Goal: Task Accomplishment & Management: Manage account settings

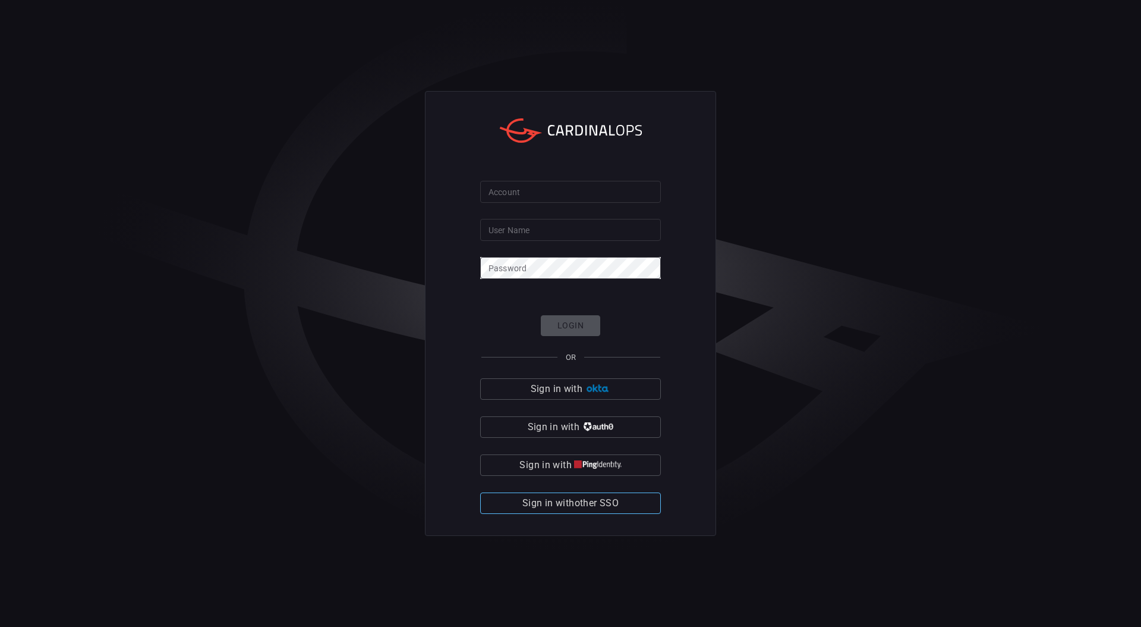
type input "amitni"
click at [555, 510] on span "Sign in with other SSO" at bounding box center [571, 503] width 96 height 17
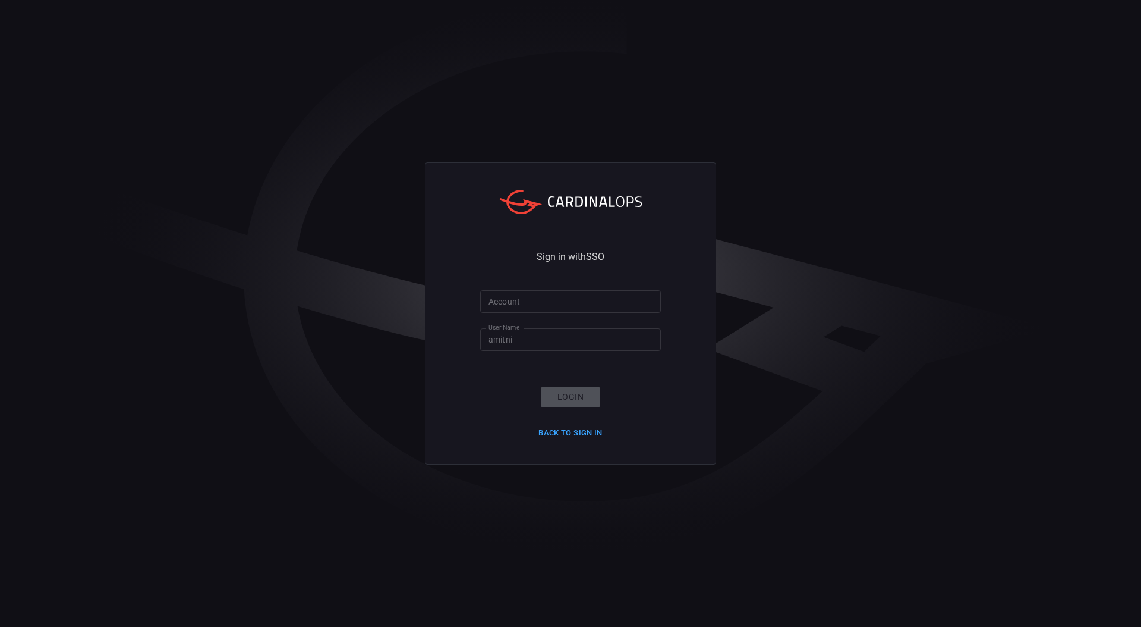
click at [531, 316] on form "Account Account User Name [PERSON_NAME] User Name Login Back to Sign in" at bounding box center [570, 366] width 181 height 152
click at [534, 304] on input "Account" at bounding box center [570, 301] width 181 height 22
type input "playtika"
click at [560, 388] on button "Login" at bounding box center [570, 396] width 59 height 21
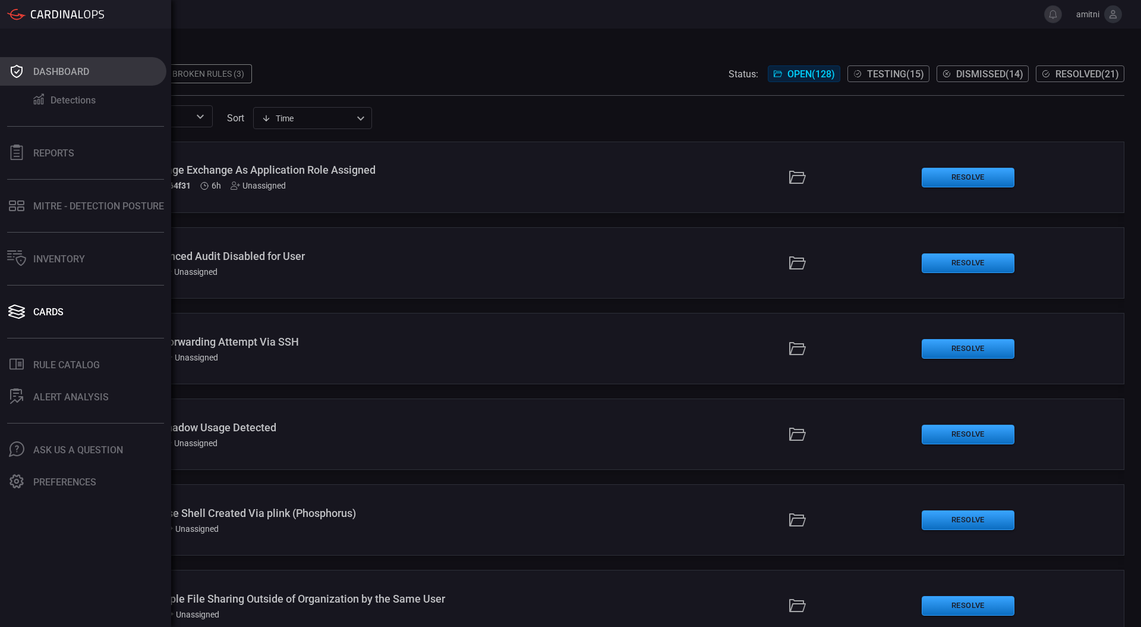
click at [29, 77] on button "Dashboard" at bounding box center [83, 71] width 166 height 29
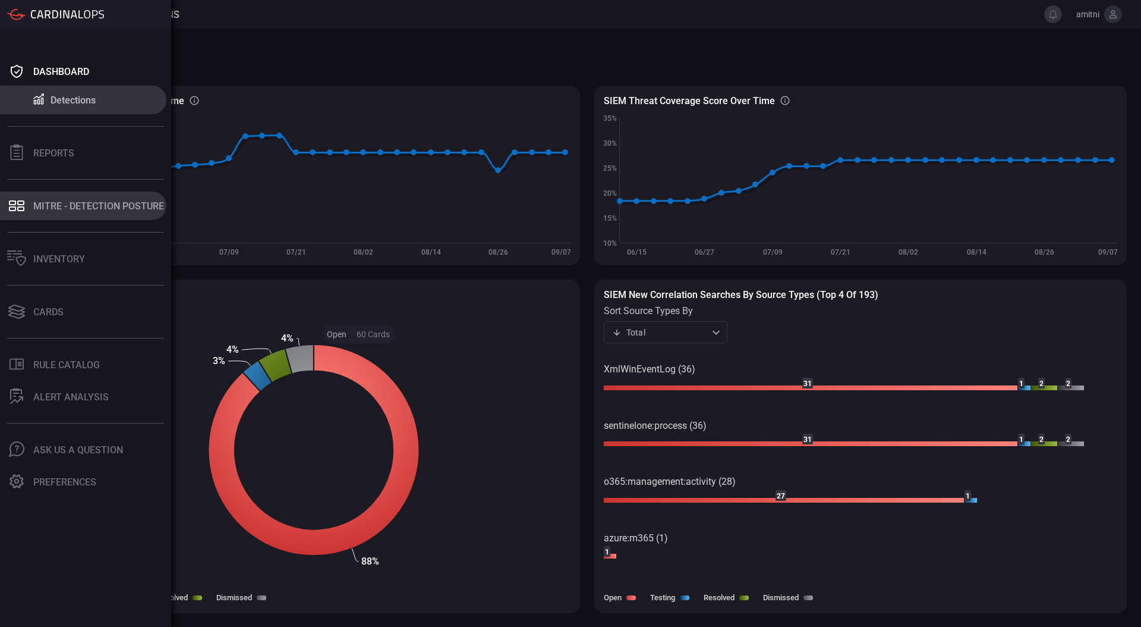
click at [40, 203] on div "MITRE - Detection Posture" at bounding box center [98, 205] width 131 height 11
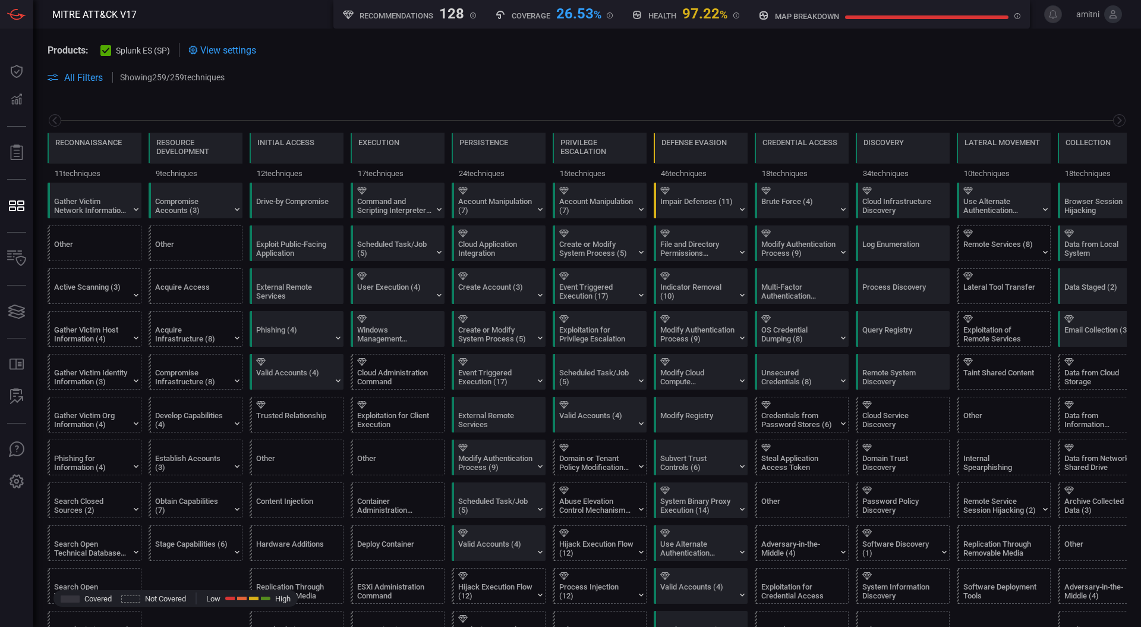
scroll to position [0, 156]
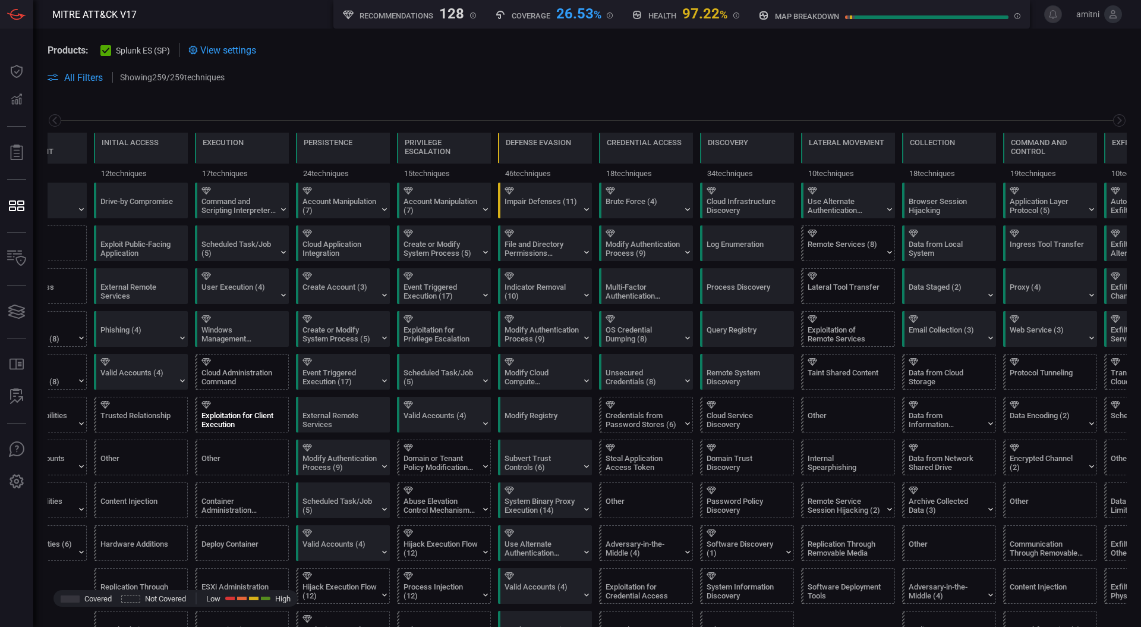
click at [241, 418] on div "Exploitation for Client Execution" at bounding box center [239, 420] width 74 height 18
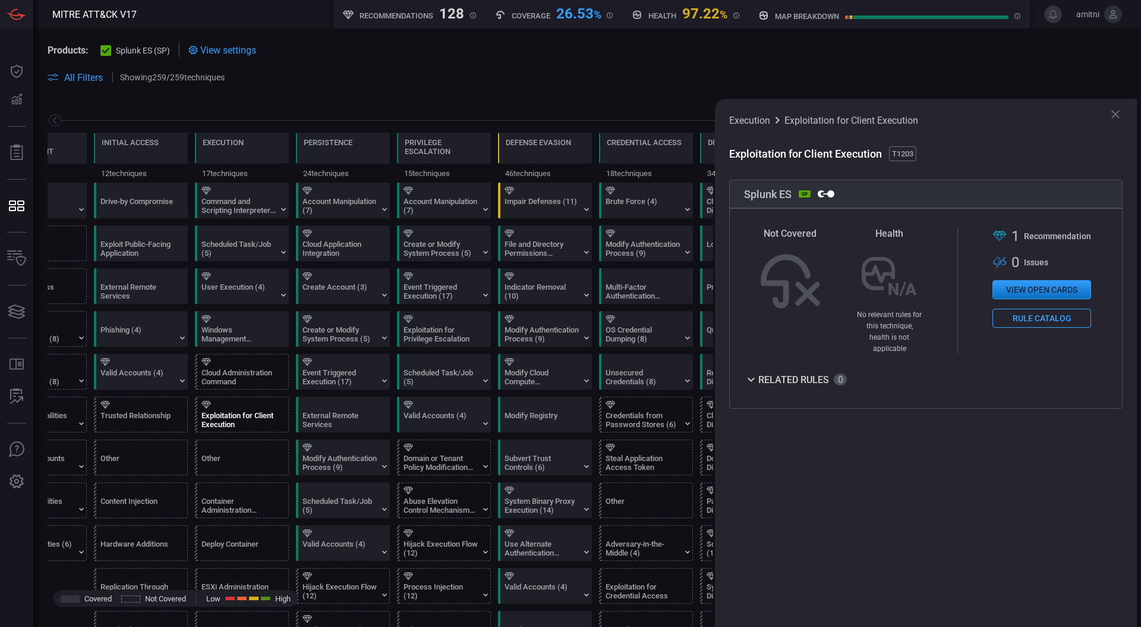
click at [1118, 115] on icon at bounding box center [1116, 114] width 14 height 14
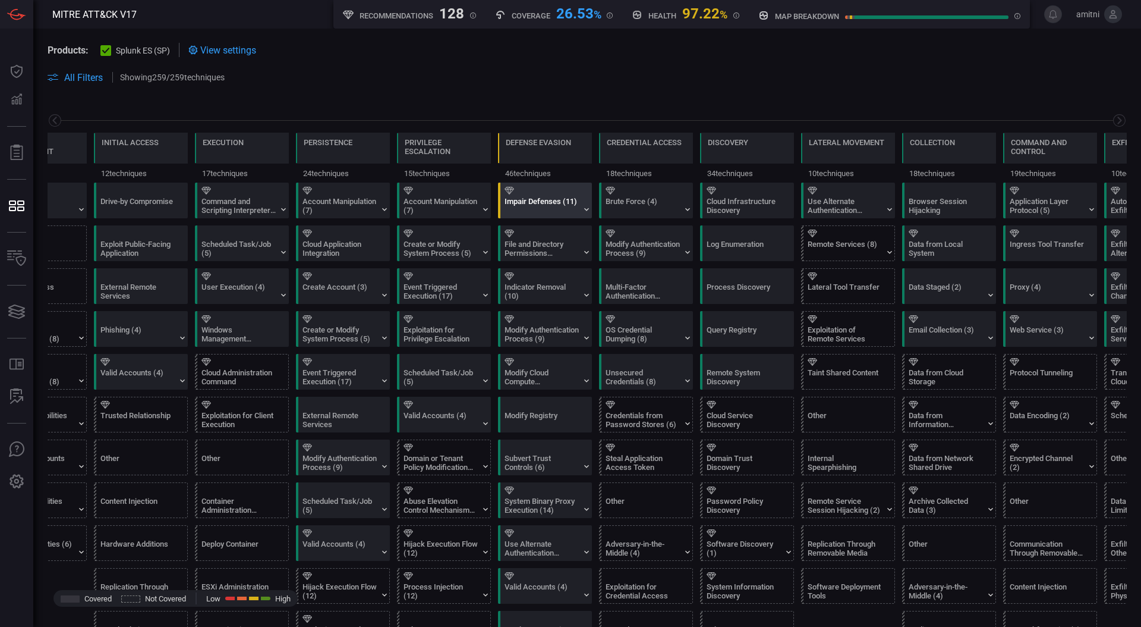
click at [518, 197] on div "Impair Defenses (11)" at bounding box center [542, 206] width 74 height 18
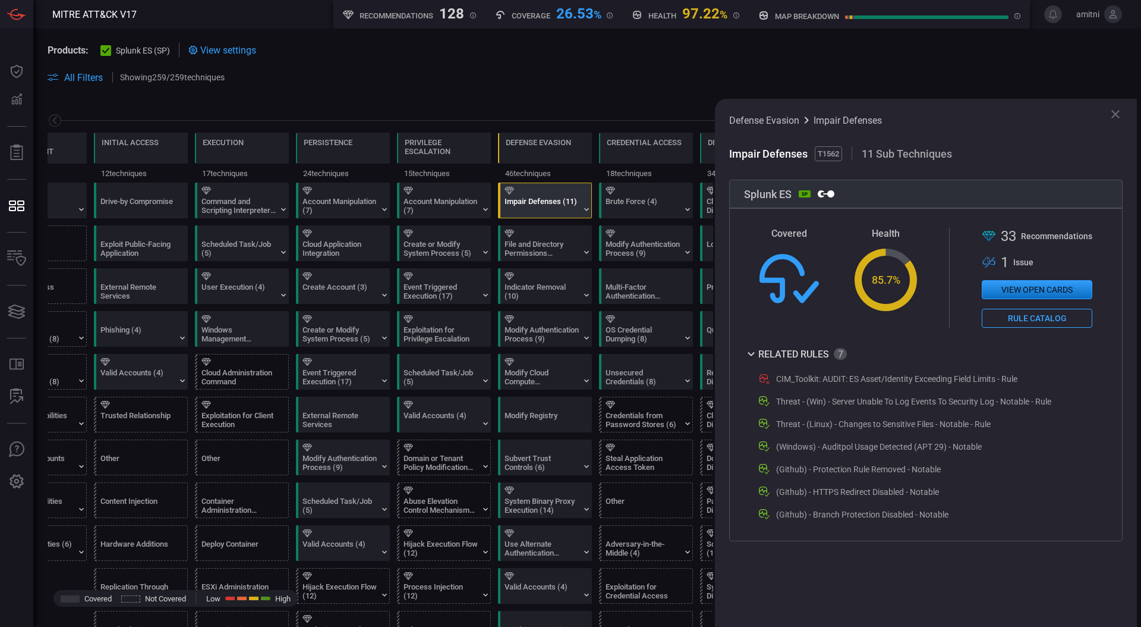
drag, startPoint x: 962, startPoint y: 382, endPoint x: 776, endPoint y: 386, distance: 186.1
click at [776, 386] on div "CIM_Toolkit: AUDIT: ES Asset/Identity Exceeding Field Limits - Rule Threat - (W…" at bounding box center [916, 447] width 345 height 150
click at [773, 383] on div "CIM_Toolkit: AUDIT: ES Asset/Identity Exceeding Field Limits - Rule" at bounding box center [923, 379] width 332 height 14
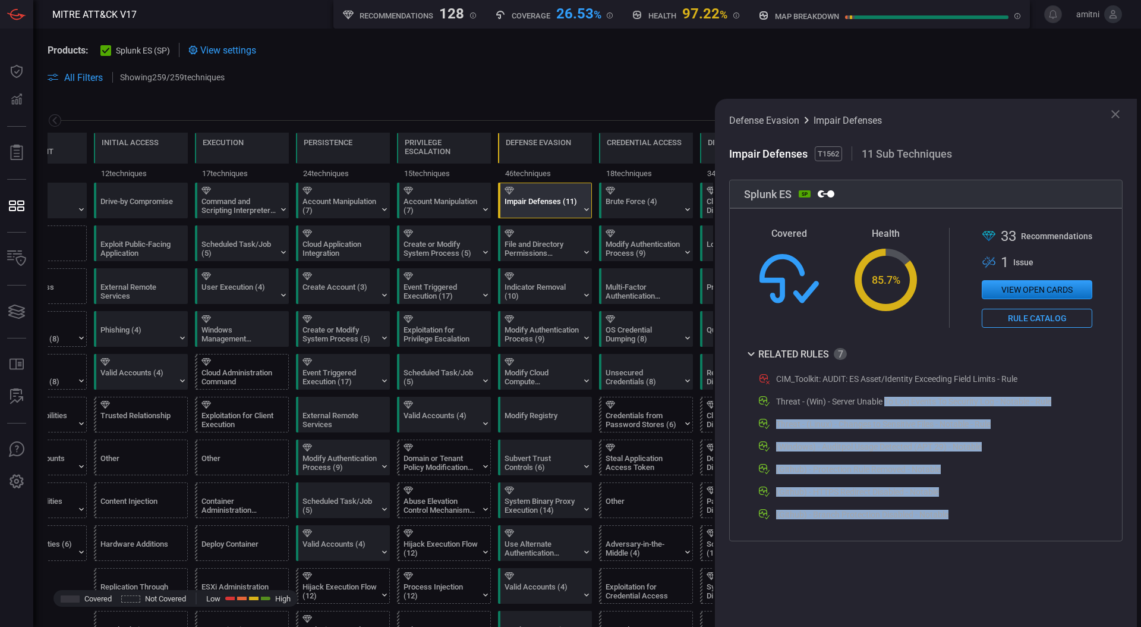
drag, startPoint x: 887, startPoint y: 401, endPoint x: 864, endPoint y: 531, distance: 132.2
click at [864, 531] on div "Covered Health Created with Highcharts 10.3.2 85.7 % .st0{fill-rule:evenodd;cli…" at bounding box center [926, 374] width 394 height 333
click at [924, 524] on div "Covered Health Created with Highcharts 10.3.2 85.7 % .st0{fill-rule:evenodd;cli…" at bounding box center [926, 374] width 394 height 333
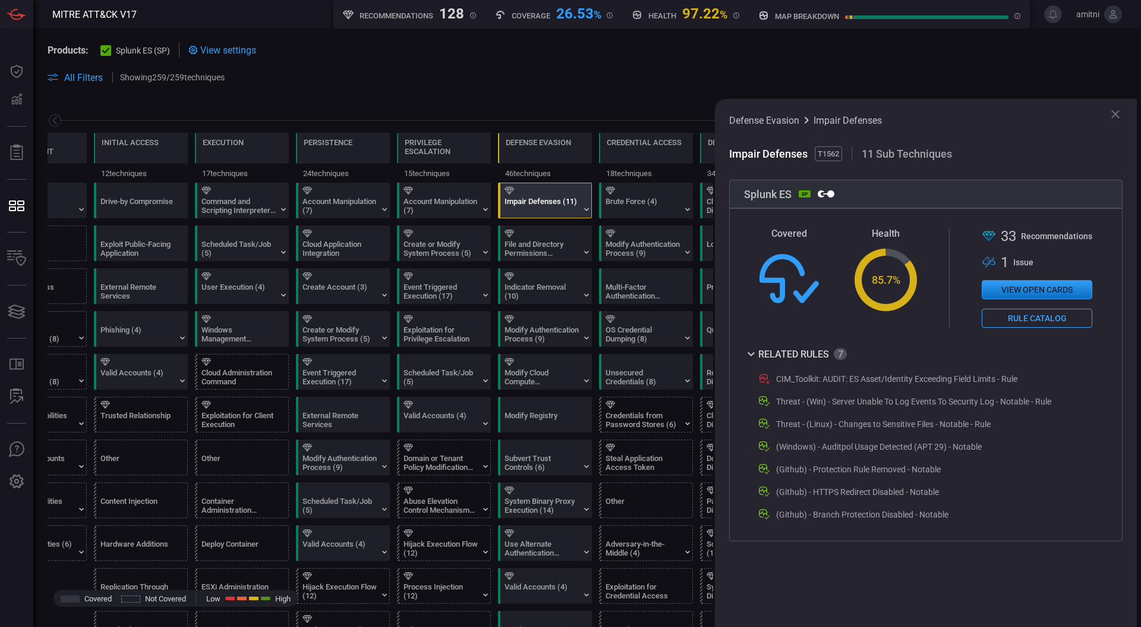
click at [1120, 117] on icon at bounding box center [1116, 114] width 14 height 14
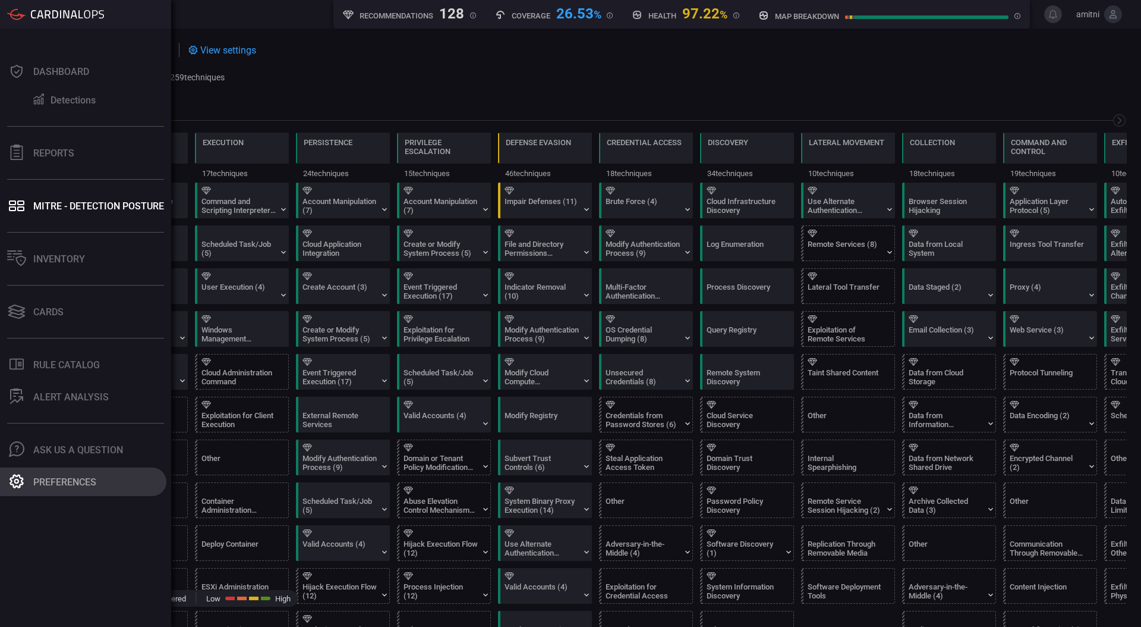
click at [17, 476] on icon at bounding box center [17, 481] width 14 height 14
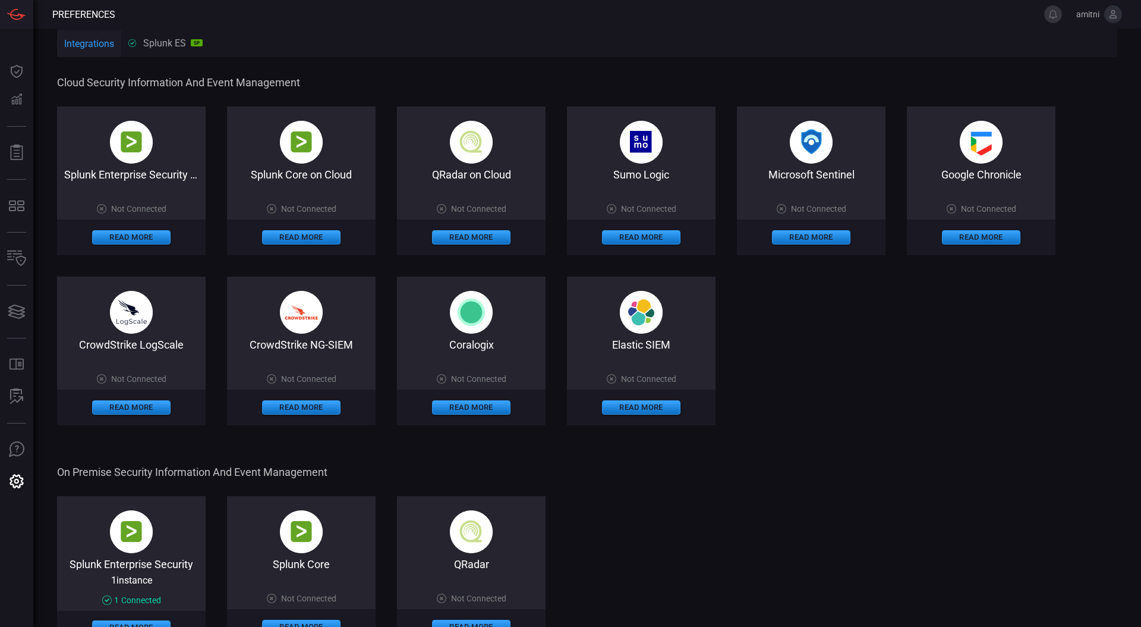
click at [1107, 9] on button at bounding box center [1114, 14] width 18 height 18
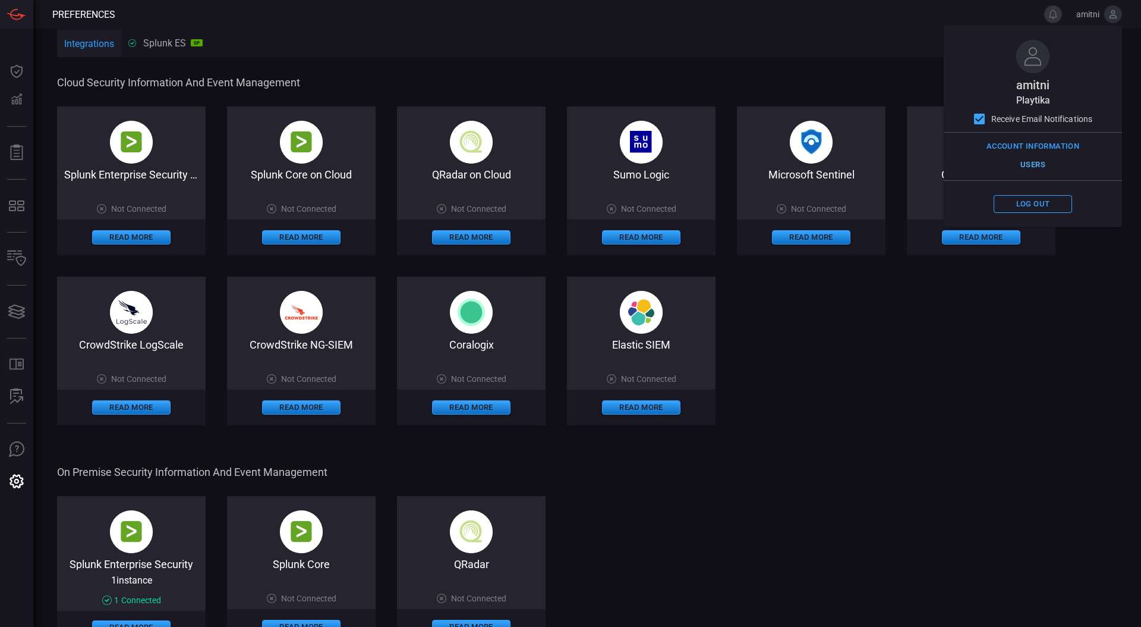
click at [1031, 166] on button "Users" at bounding box center [1033, 165] width 78 height 18
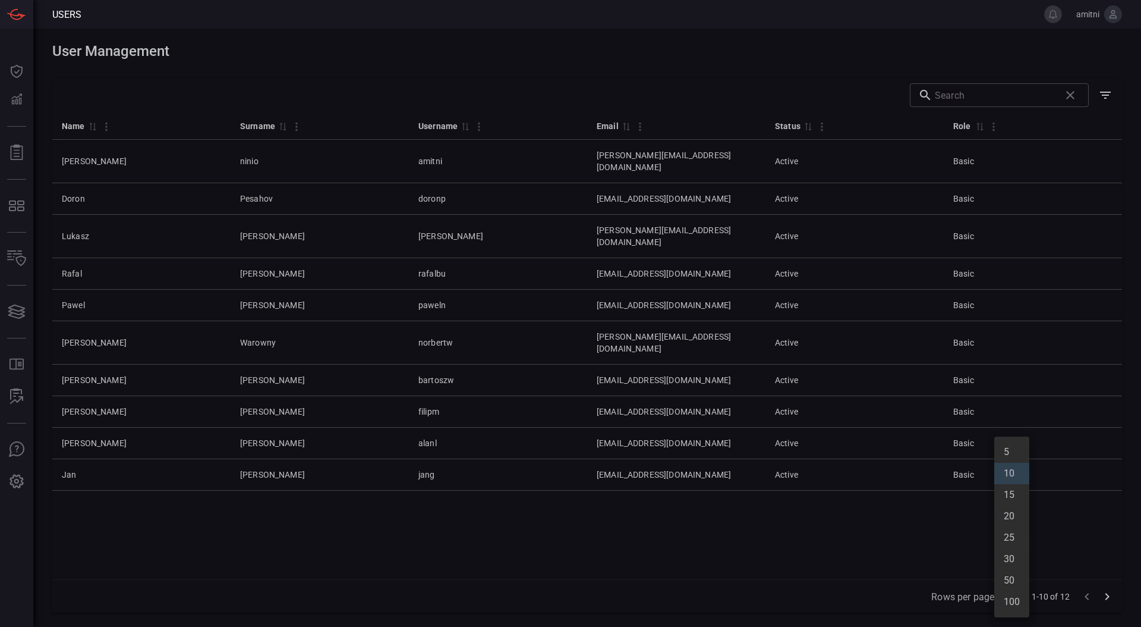
click at [1005, 594] on body "Users amitni Dashboard Dashboard Detections Detections Reports Reports MITRE - …" at bounding box center [570, 313] width 1141 height 627
click at [1010, 496] on li "15" at bounding box center [1012, 494] width 35 height 21
type input "15"
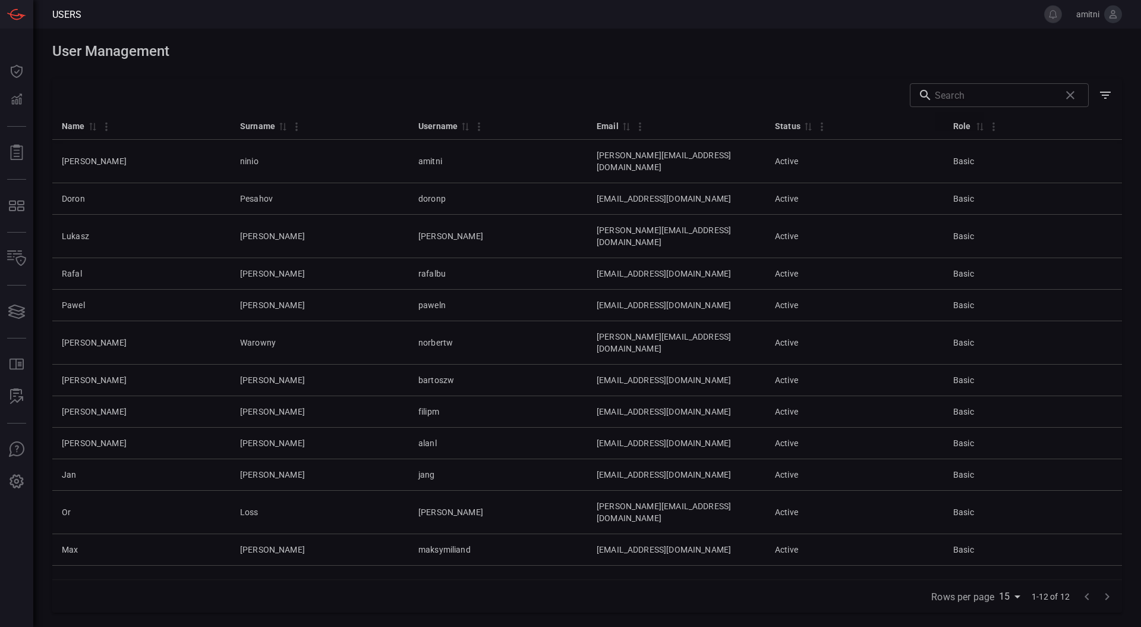
click at [550, 586] on div "Rows per page 15 15 1-12 of 12" at bounding box center [587, 584] width 1070 height 10
